Goal: Task Accomplishment & Management: Complete application form

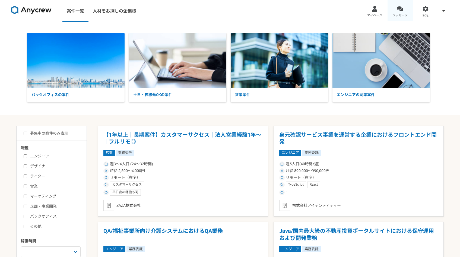
click at [405, 12] on link "メッセージ" at bounding box center [401, 11] width 26 height 22
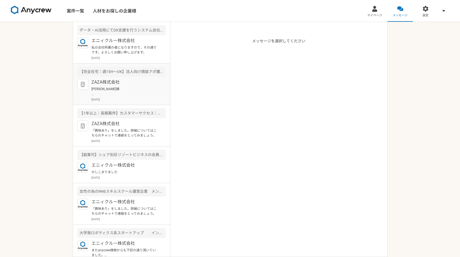
click at [117, 78] on article "【完全在宅｜週15H〜OK】法人向け商談アポ獲得をお願いします！ ZAZA株式会社 maki eihata様 はじめまして。 ZAZA株式会社の伊藤と申します…" at bounding box center [121, 85] width 97 height 42
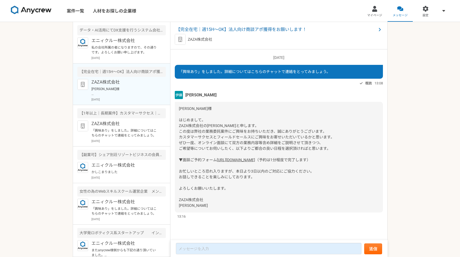
scroll to position [6, 0]
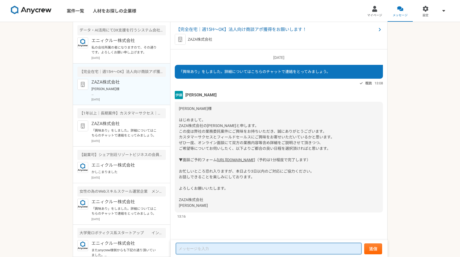
click at [188, 248] on textarea at bounding box center [269, 248] width 186 height 11
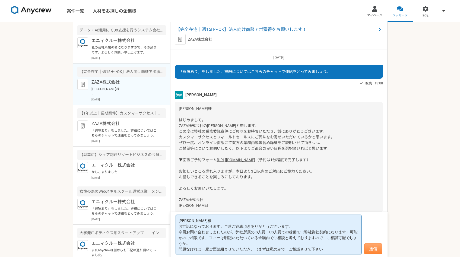
type textarea "伊藤様 お世話になっております。早速ご連絡頂きありがとうございます。 今回お問い合わせしましたのが、弊社所属のIS人員　CS人員での稼働で（弊社御社契約になり…"
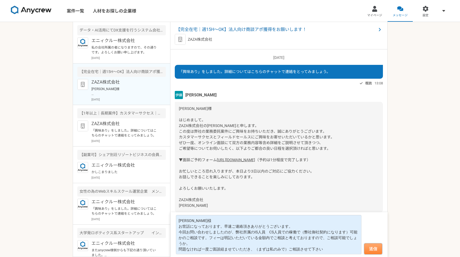
click at [376, 249] on button "送信" at bounding box center [373, 248] width 18 height 11
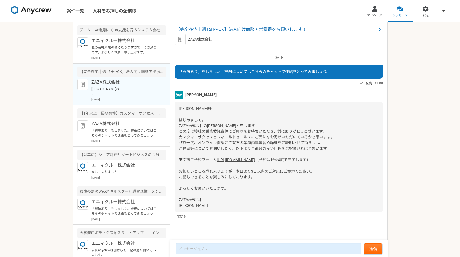
scroll to position [69, 0]
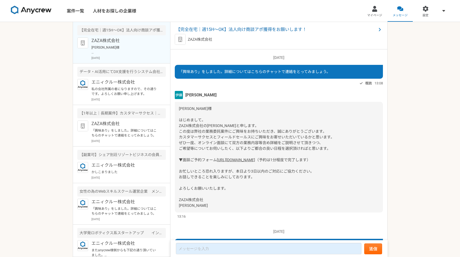
scroll to position [186, 0]
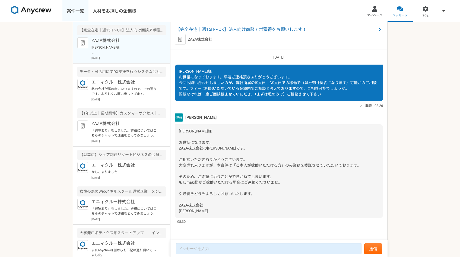
click at [74, 9] on link "案件一覧" at bounding box center [75, 11] width 26 height 22
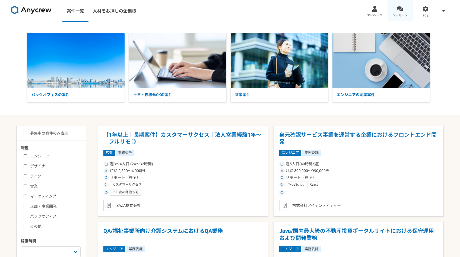
click at [396, 15] on span "メッセージ" at bounding box center [400, 15] width 15 height 4
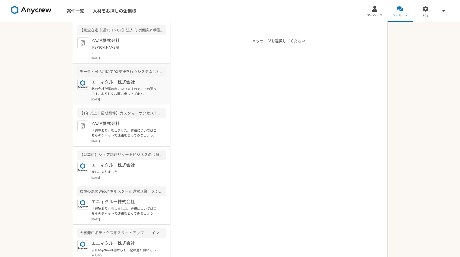
click at [123, 92] on p "私の会社所属の者になりますので、その通りです。よろしくお願い申し上げます。" at bounding box center [124, 92] width 67 height 10
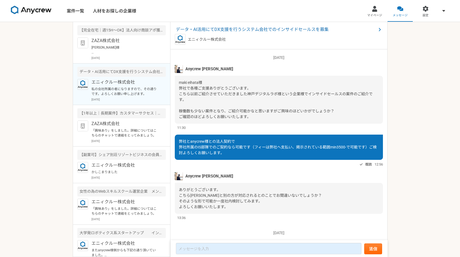
scroll to position [36, 0]
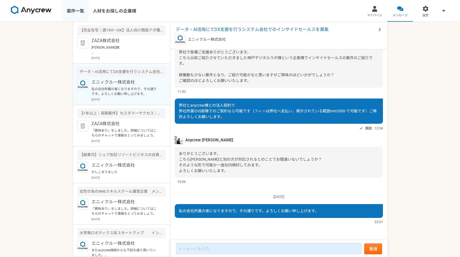
click at [79, 11] on link "案件一覧" at bounding box center [75, 11] width 26 height 22
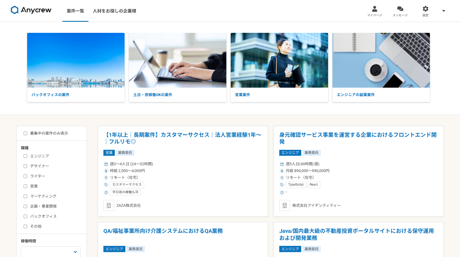
click at [53, 134] on label "募集中の案件のみ表示" at bounding box center [46, 134] width 45 height 6
click at [27, 134] on input "募集中の案件のみ表示" at bounding box center [26, 134] width 4 height 4
checkbox input "true"
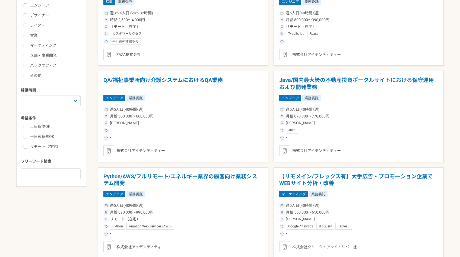
click at [45, 145] on label "リモート（在宅）" at bounding box center [55, 147] width 62 height 6
click at [27, 145] on input "リモート（在宅）" at bounding box center [26, 147] width 4 height 4
checkbox input "true"
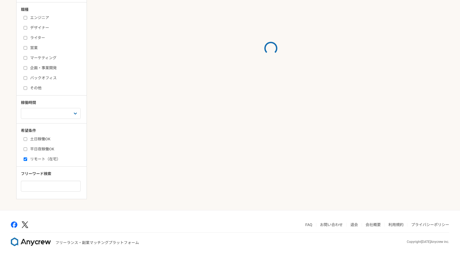
scroll to position [151, 0]
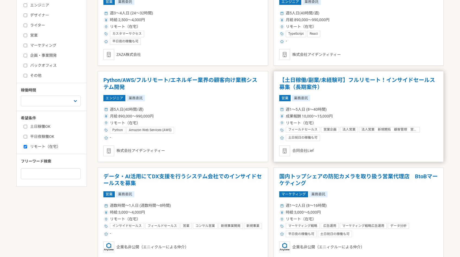
click at [340, 78] on h1 "【土日稼働/副業/未経験可】フルリモート！インサイドセールス募集（長期案件）" at bounding box center [358, 84] width 159 height 14
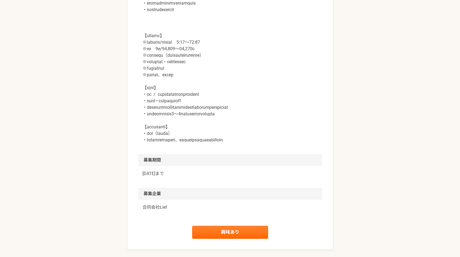
scroll to position [782, 0]
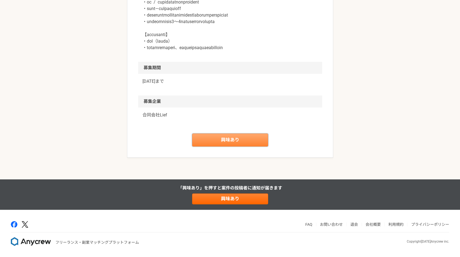
click at [248, 141] on link "興味あり" at bounding box center [230, 140] width 76 height 13
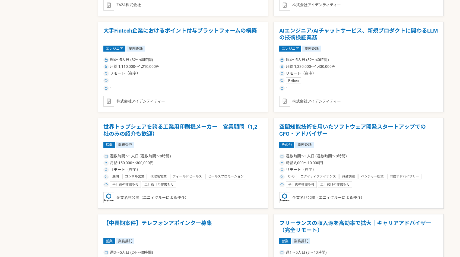
scroll to position [888, 0]
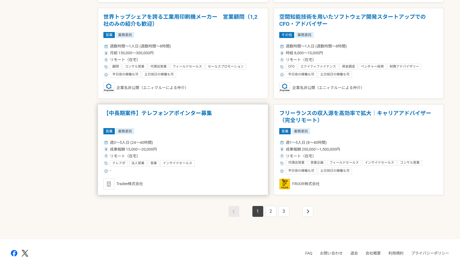
click at [198, 116] on h1 "【中長期案件】テレフォンアポインター募集" at bounding box center [182, 117] width 159 height 14
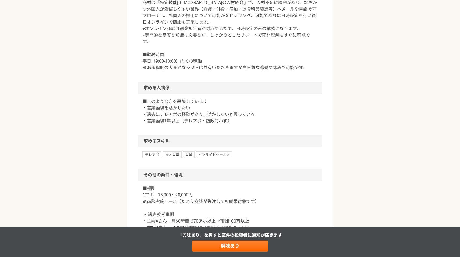
scroll to position [388, 0]
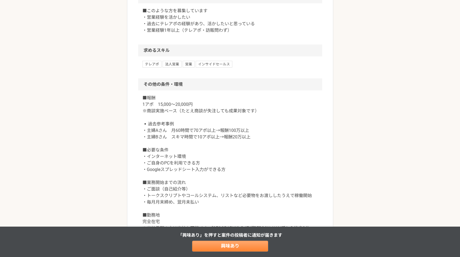
click at [236, 249] on link "興味あり" at bounding box center [230, 246] width 76 height 11
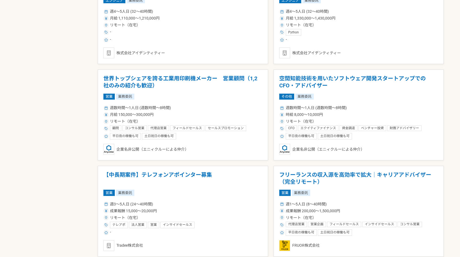
scroll to position [916, 0]
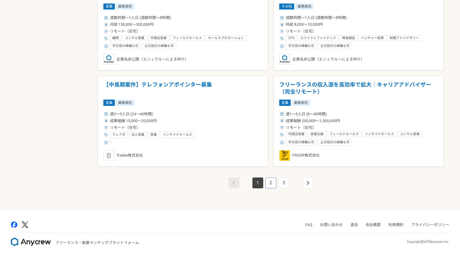
click at [270, 185] on link "2" at bounding box center [270, 183] width 11 height 11
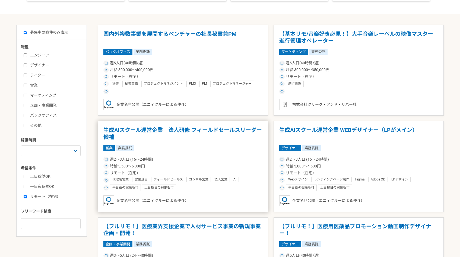
scroll to position [102, 0]
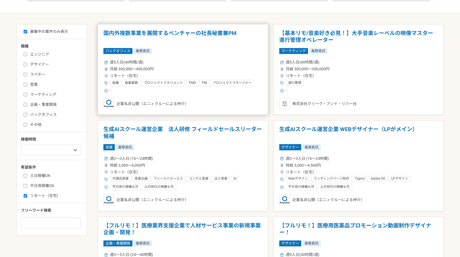
click at [198, 34] on h1 "国内外複数事業を展開するベンチャーの社長秘書兼PM" at bounding box center [182, 37] width 159 height 14
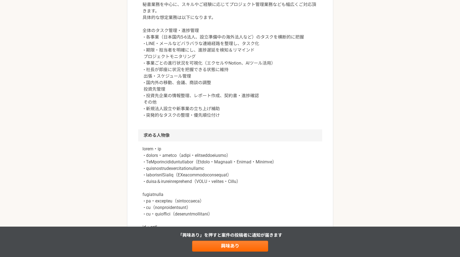
scroll to position [315, 0]
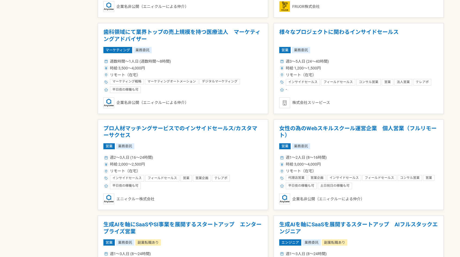
scroll to position [532, 0]
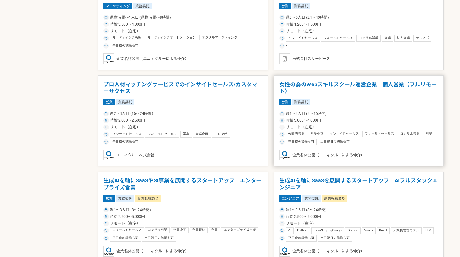
click at [338, 84] on h1 "女性の為のWebスキルスクール運営企業　個人営業（フルリモート）" at bounding box center [358, 88] width 159 height 14
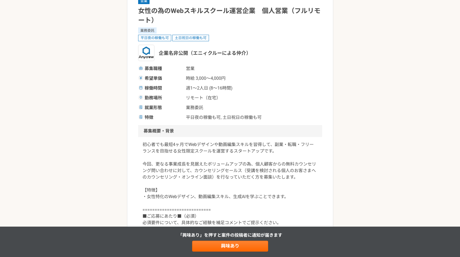
scroll to position [144, 0]
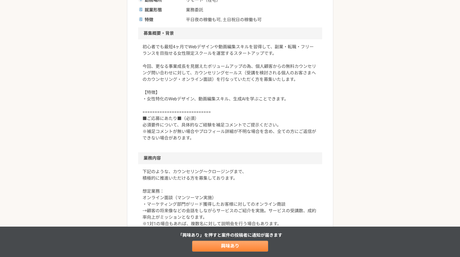
click at [219, 246] on link "興味あり" at bounding box center [230, 246] width 76 height 11
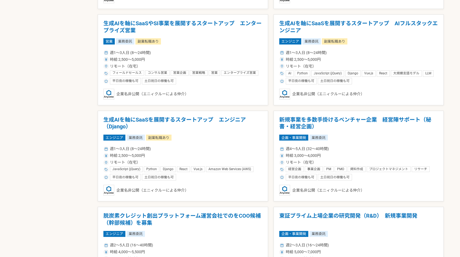
scroll to position [619, 0]
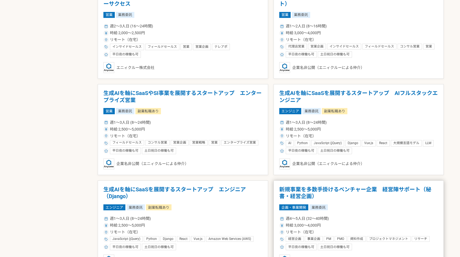
click at [300, 199] on h1 "新規事業を多数手掛けるベンチャー企業　経営陣サポート（秘書・経営企画）" at bounding box center [358, 193] width 159 height 14
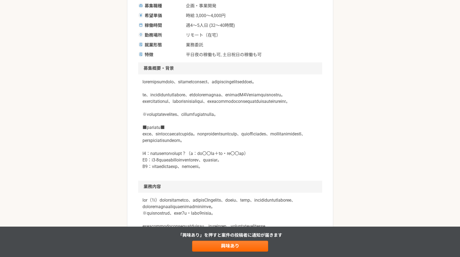
scroll to position [116, 0]
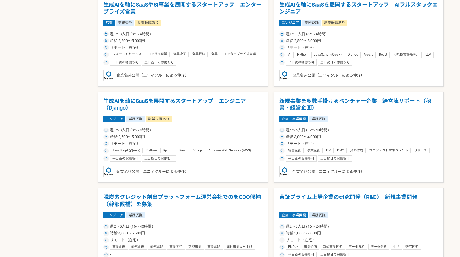
scroll to position [916, 0]
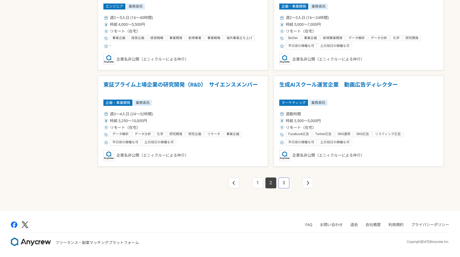
click at [280, 185] on link "3" at bounding box center [283, 183] width 11 height 11
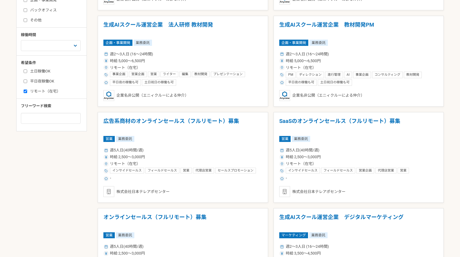
scroll to position [207, 0]
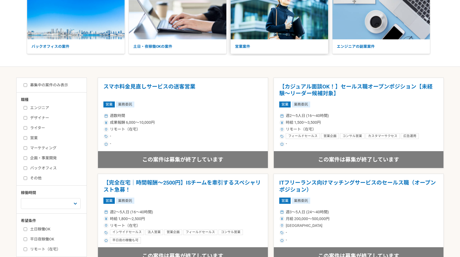
scroll to position [37, 0]
